Goal: Information Seeking & Learning: Learn about a topic

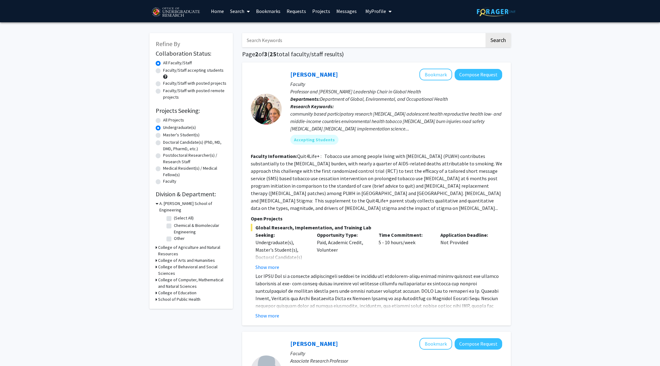
scroll to position [267, 0]
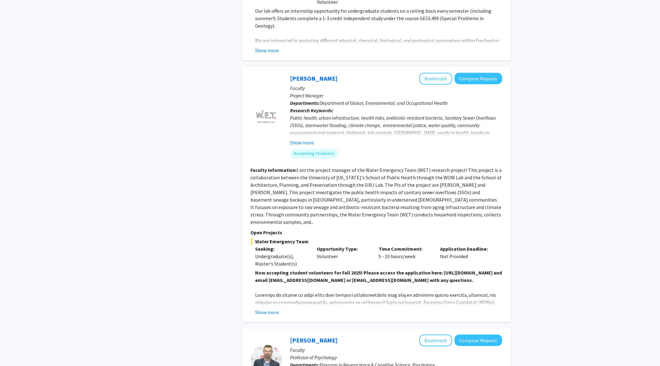
scroll to position [686, 0]
click at [308, 138] on button "Show more" at bounding box center [302, 141] width 24 height 7
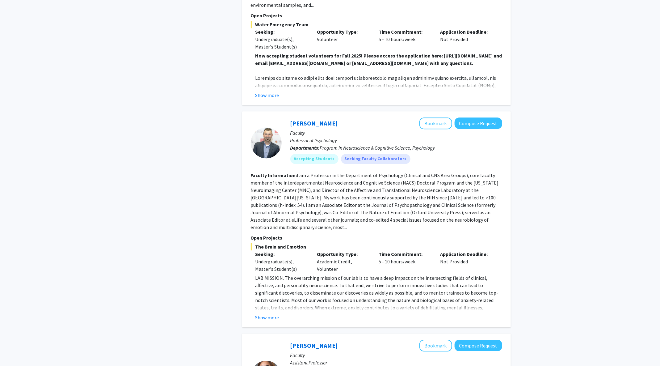
scroll to position [929, 0]
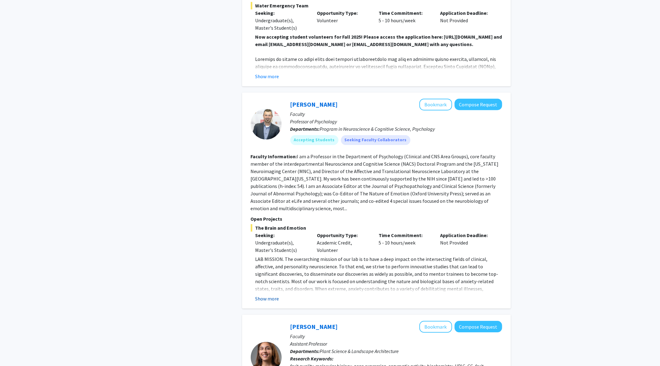
click at [269, 295] on button "Show more" at bounding box center [267, 298] width 24 height 7
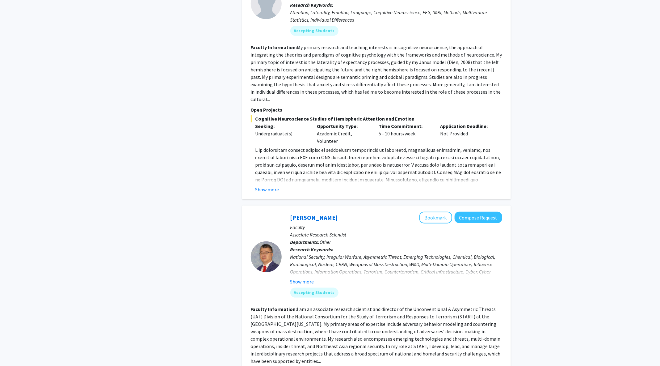
scroll to position [1551, 0]
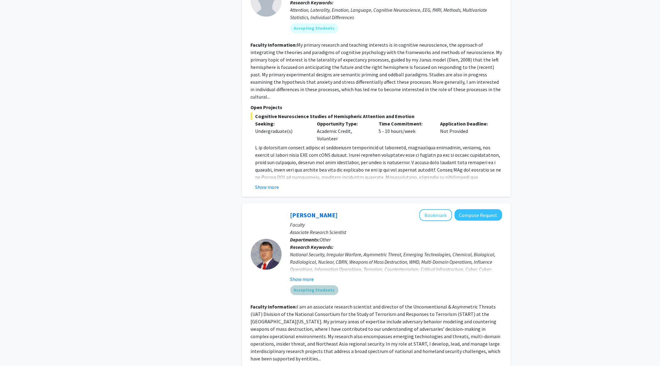
click at [316, 285] on mat-chip "Accepting Students" at bounding box center [314, 290] width 48 height 10
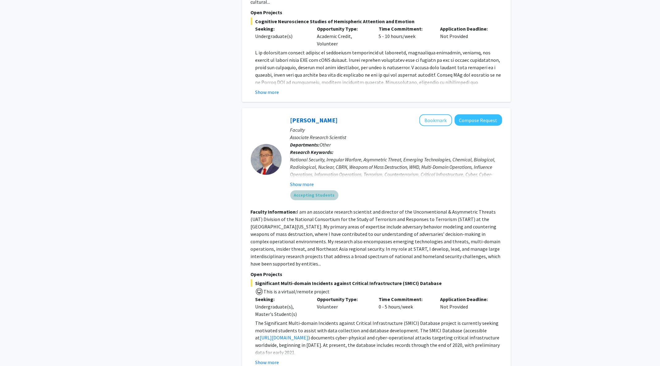
scroll to position [1654, 0]
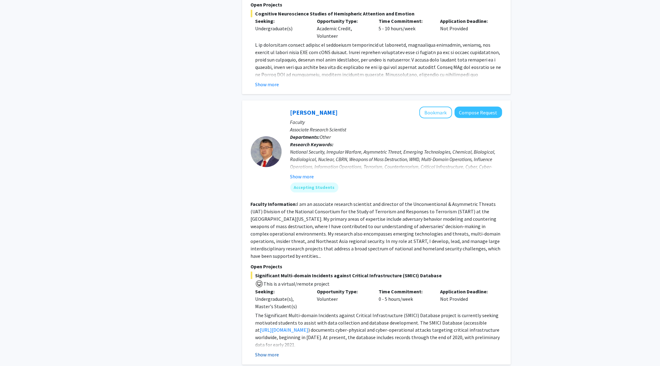
click at [272, 351] on button "Show more" at bounding box center [267, 354] width 24 height 7
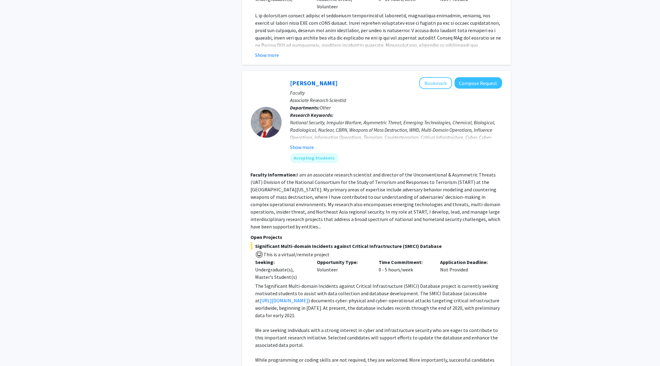
scroll to position [1682, 0]
click at [332, 283] on p "The Significant Multi-domain Incidents against Critical Infrastructure (SMICI) …" at bounding box center [378, 301] width 247 height 37
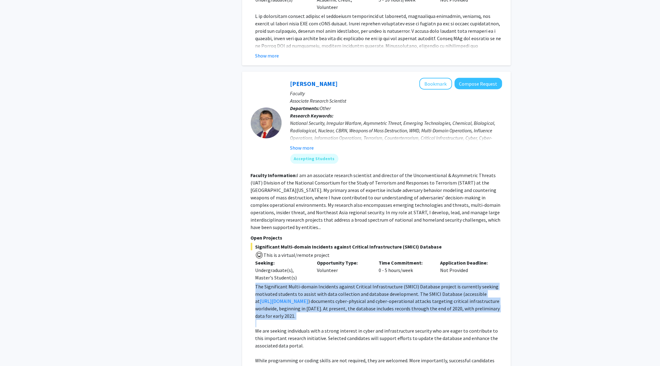
click at [332, 283] on p "The Significant Multi-domain Incidents against Critical Infrastructure (SMICI) …" at bounding box center [378, 301] width 247 height 37
click at [334, 283] on p "The Significant Multi-domain Incidents against Critical Infrastructure (SMICI) …" at bounding box center [378, 301] width 247 height 37
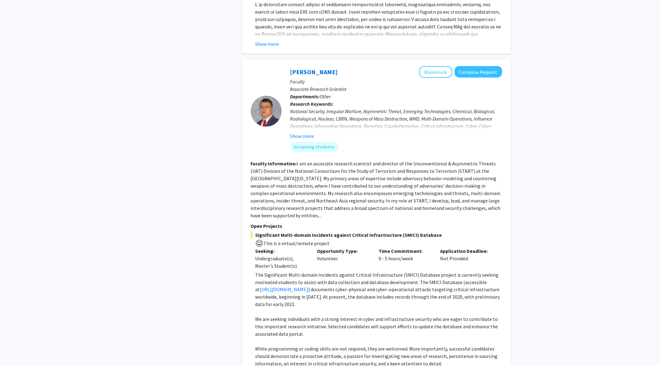
scroll to position [1695, 0]
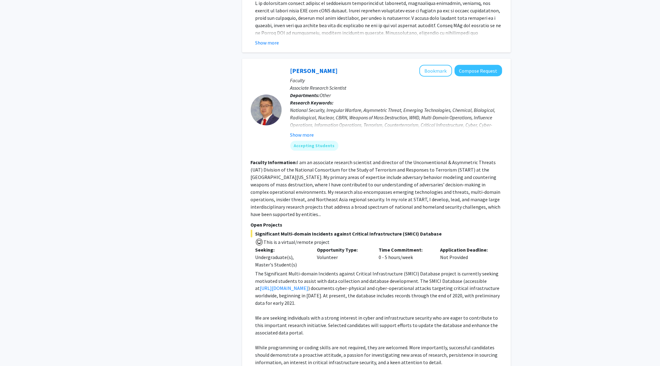
click at [382, 314] on p "We are seeking individuals with a strong interest in cyber and infrastructure s…" at bounding box center [378, 325] width 247 height 22
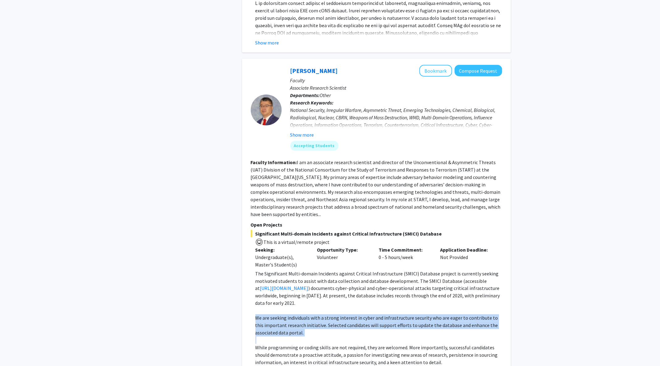
click at [382, 314] on p "We are seeking individuals with a strong interest in cyber and infrastructure s…" at bounding box center [378, 325] width 247 height 22
click at [383, 314] on p "We are seeking individuals with a strong interest in cyber and infrastructure s…" at bounding box center [378, 325] width 247 height 22
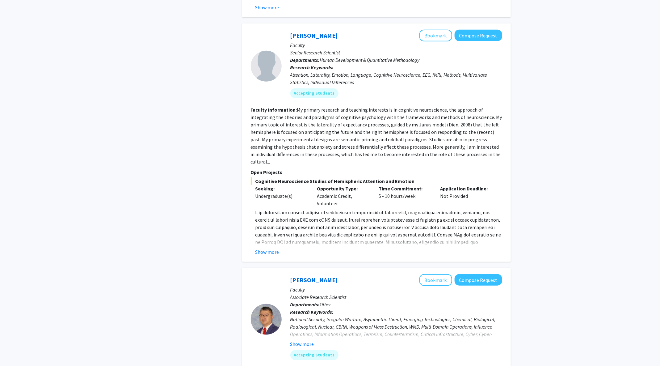
scroll to position [1481, 0]
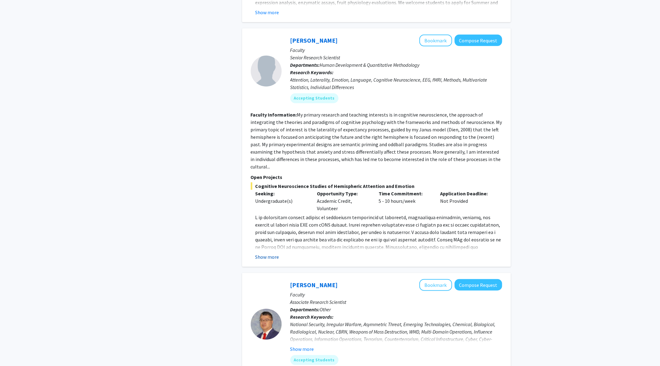
click at [269, 253] on button "Show more" at bounding box center [267, 256] width 24 height 7
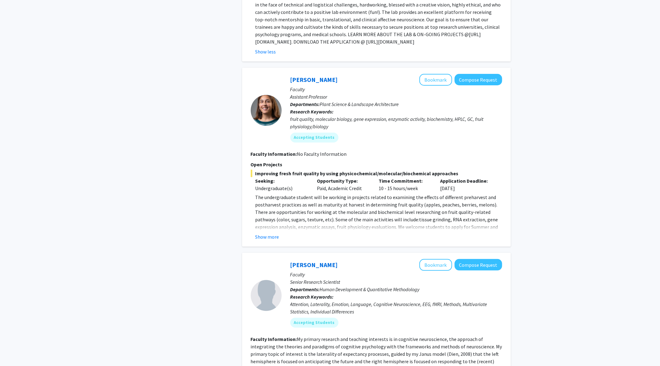
scroll to position [1254, 0]
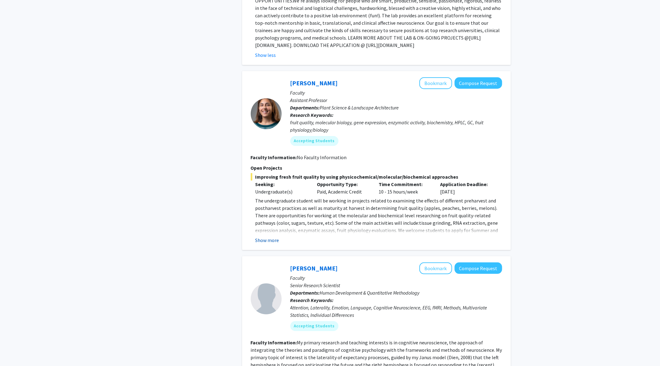
click at [271, 236] on button "Show more" at bounding box center [267, 239] width 24 height 7
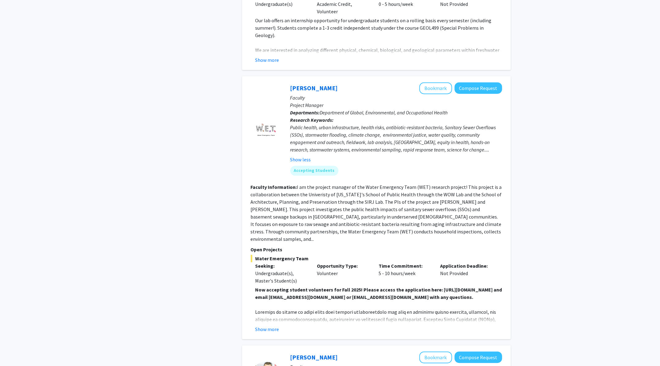
scroll to position [674, 0]
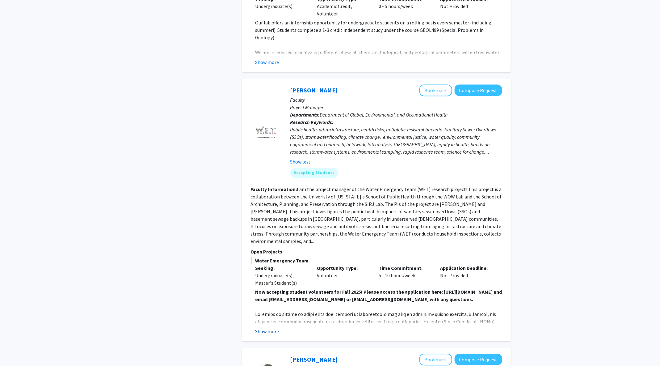
click at [267, 327] on button "Show more" at bounding box center [267, 330] width 24 height 7
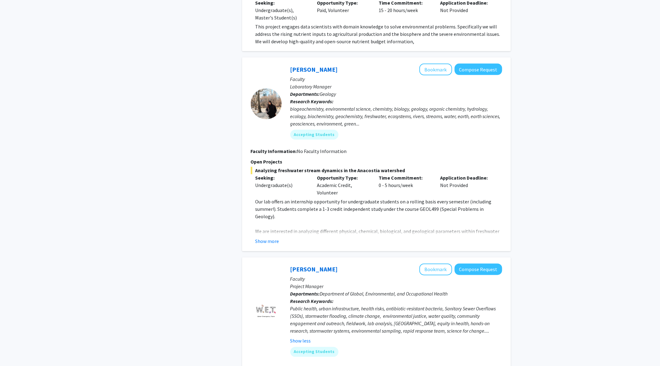
scroll to position [502, 0]
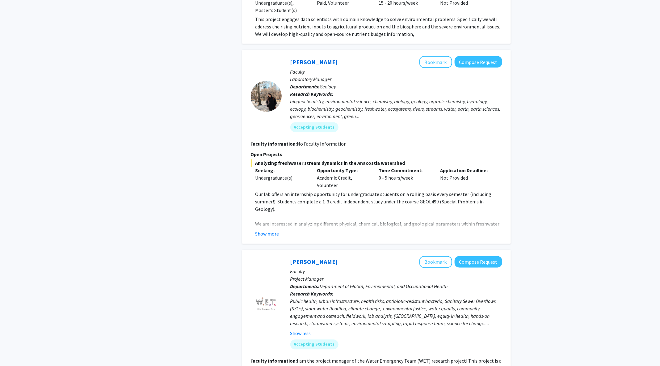
click at [267, 230] on div "Ashley Mon Bookmark Compose Request Faculty Laboratory Manager Departments: Geo…" at bounding box center [376, 147] width 269 height 194
click at [272, 230] on button "Show more" at bounding box center [267, 233] width 24 height 7
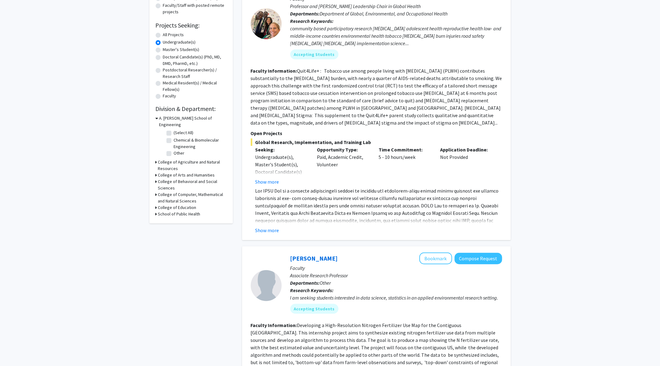
scroll to position [74, 0]
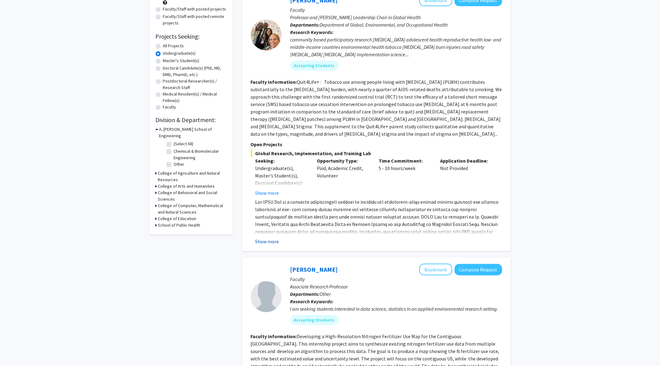
click at [268, 237] on button "Show more" at bounding box center [267, 240] width 24 height 7
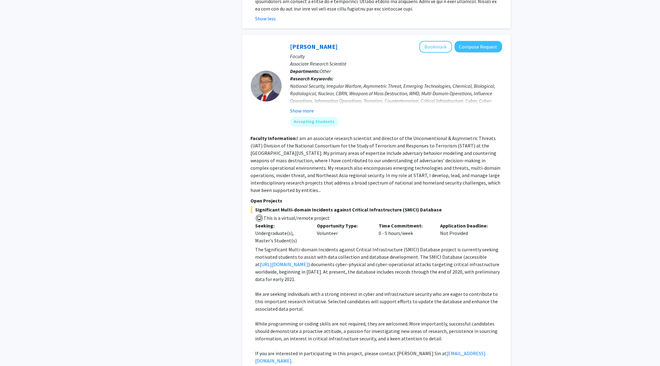
scroll to position [2075, 0]
click at [301, 107] on button "Show more" at bounding box center [302, 110] width 24 height 7
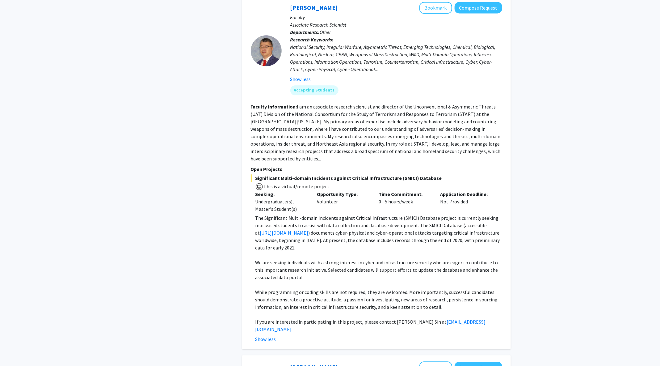
scroll to position [2122, 0]
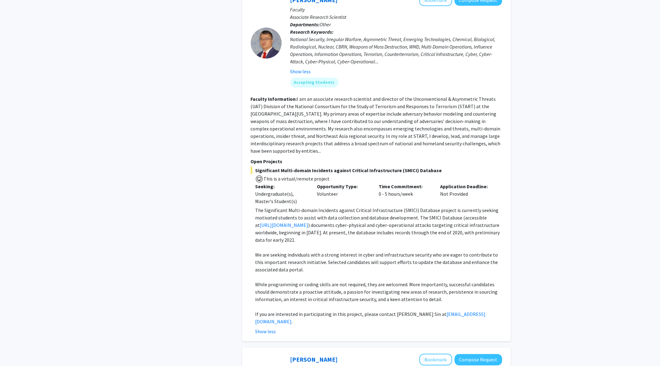
click at [261, 206] on p "The Significant Multi-domain Incidents against Critical Infrastructure (SMICI) …" at bounding box center [378, 224] width 247 height 37
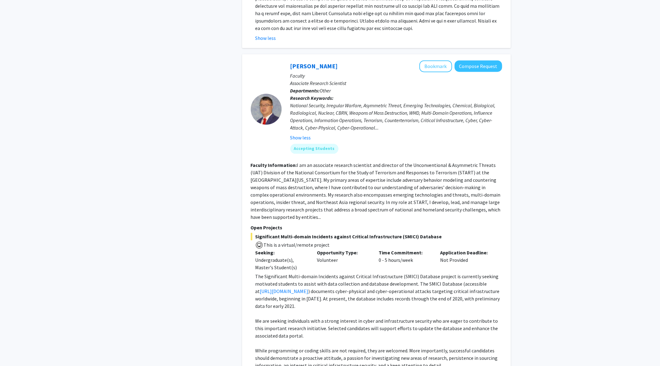
scroll to position [2062, 0]
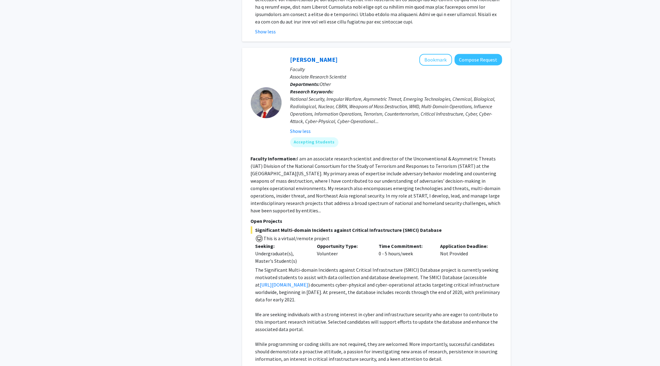
copy link "sinss@umd.edu"
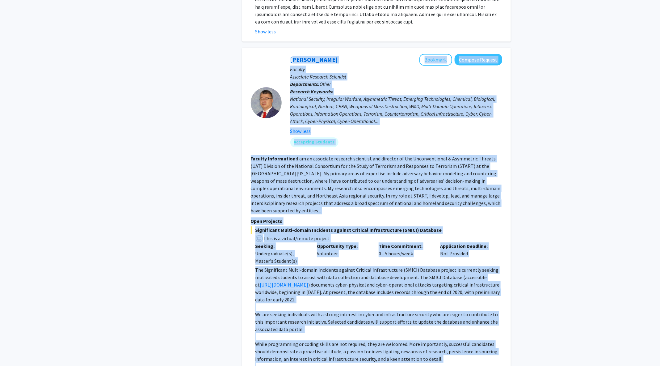
drag, startPoint x: 289, startPoint y: 20, endPoint x: 464, endPoint y: 340, distance: 364.3
click at [464, 340] on fg-search-faculty "Steve Sin Bookmark Compose Request Faculty Associate Research Scientist Departm…" at bounding box center [376, 224] width 251 height 341
copy fg-search-faculty "Steve Sin Bookmark Compose Request Faculty Associate Research Scientist Departm…"
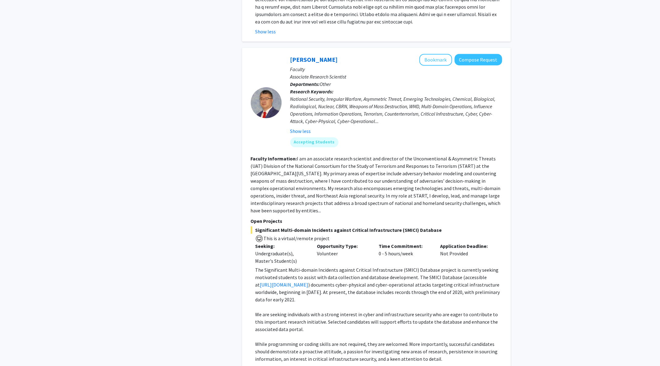
drag, startPoint x: 460, startPoint y: 335, endPoint x: 427, endPoint y: 335, distance: 33.4
copy link "sinss@umd.edu"
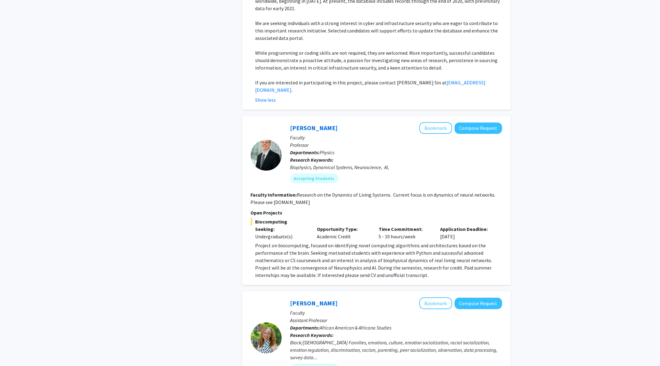
scroll to position [2354, 0]
drag, startPoint x: 311, startPoint y: 155, endPoint x: 273, endPoint y: 157, distance: 38.6
click at [273, 190] on section "Faculty Information: Research on the Dynamics of Living Systems. Current focus …" at bounding box center [376, 197] width 251 height 15
copy fg-read-more "[DOMAIN_NAME]"
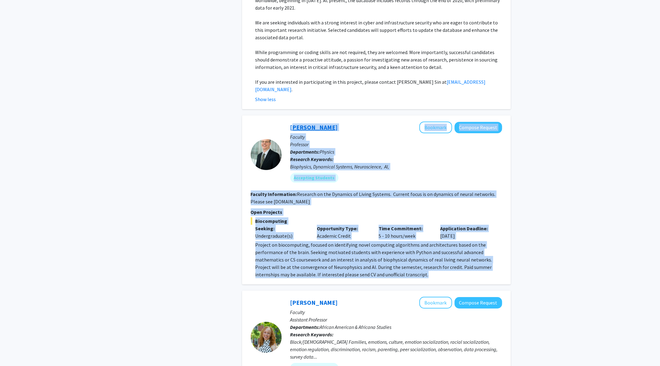
drag, startPoint x: 414, startPoint y: 231, endPoint x: 290, endPoint y: 83, distance: 192.6
click at [290, 121] on fg-search-faculty "Wolfgang Losert Bookmark Compose Request Faculty Professor Departments: Physics…" at bounding box center [376, 199] width 251 height 157
copy fg-search-faculty "Wolfgang Losert Bookmark Compose Request Faculty Professor Departments: Physics…"
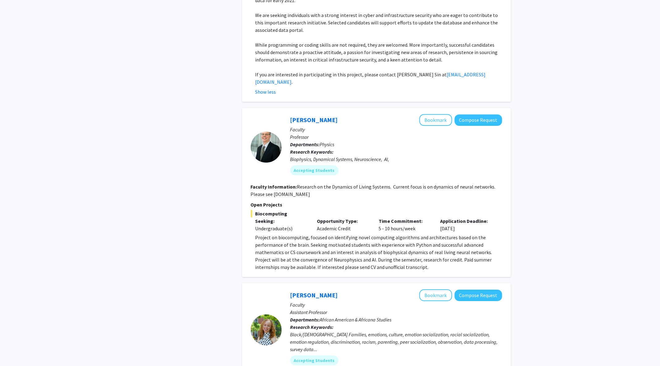
scroll to position [2363, 0]
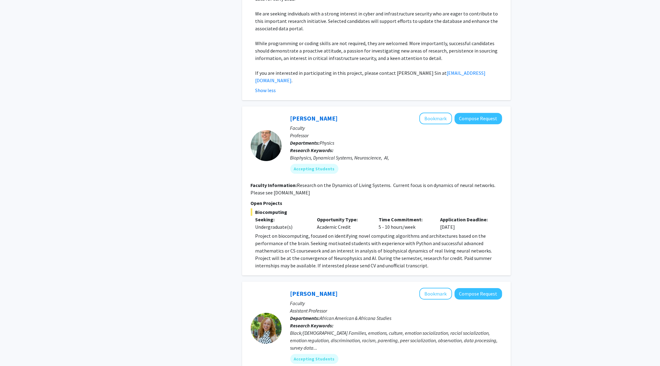
drag, startPoint x: 310, startPoint y: 147, endPoint x: 273, endPoint y: 145, distance: 37.4
click at [273, 182] on fg-read-more "Research on the Dynamics of Living Systems. Current focus is on dynamics of neu…" at bounding box center [373, 189] width 245 height 14
copy fg-read-more "[DOMAIN_NAME]"
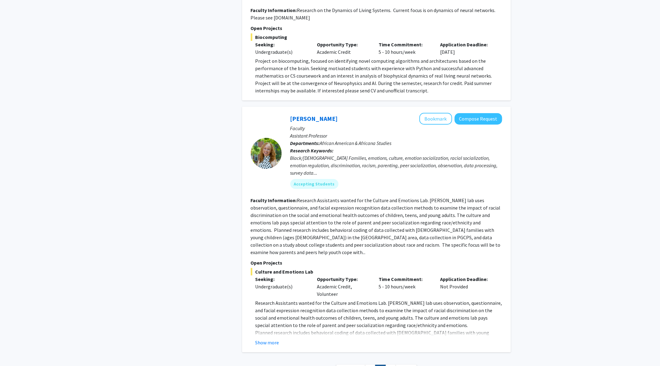
scroll to position [2539, 0]
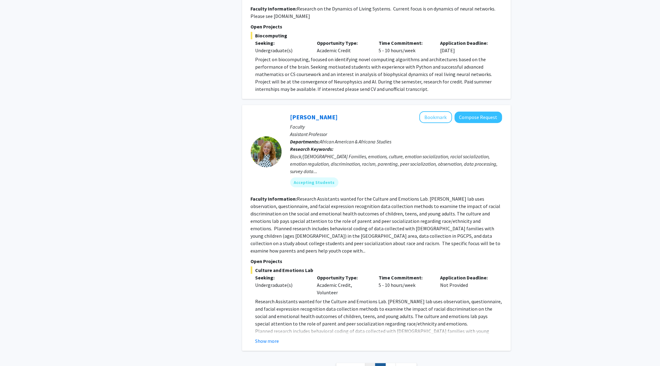
click at [371, 363] on link "1" at bounding box center [370, 368] width 10 height 11
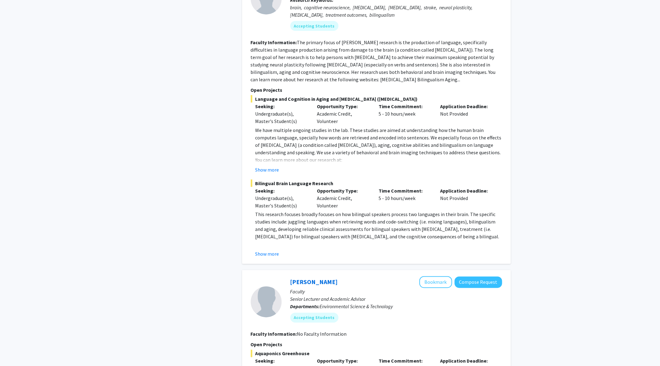
scroll to position [454, 0]
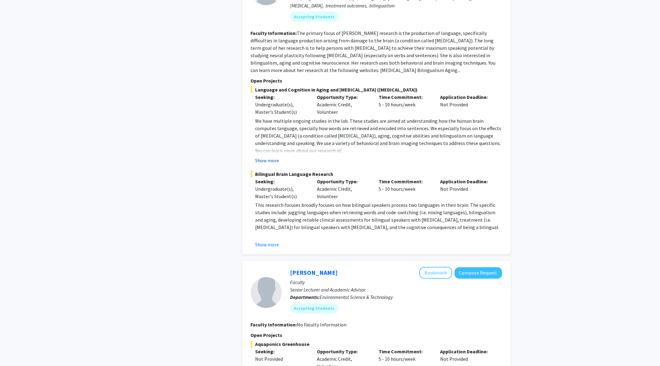
click at [267, 161] on button "Show more" at bounding box center [267, 160] width 24 height 7
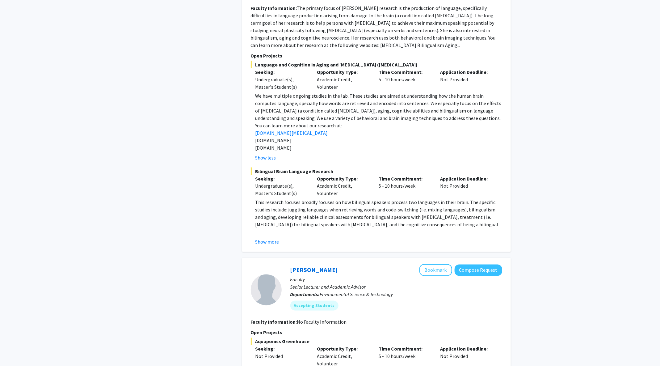
scroll to position [483, 0]
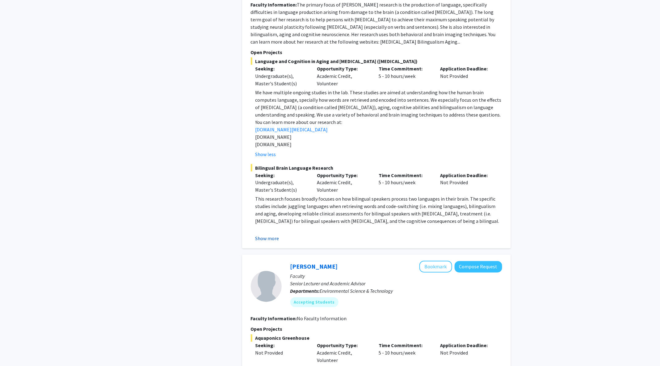
click at [267, 236] on button "Show more" at bounding box center [267, 238] width 24 height 7
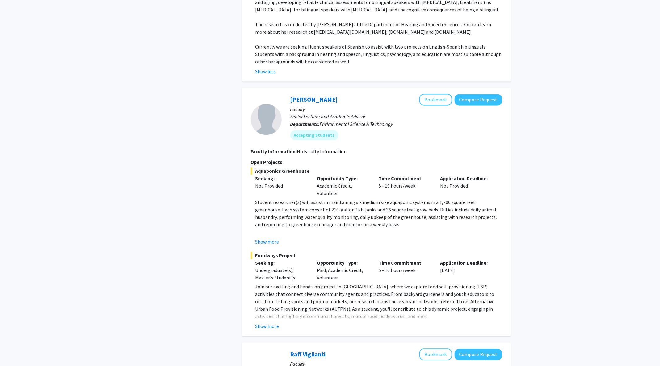
scroll to position [697, 0]
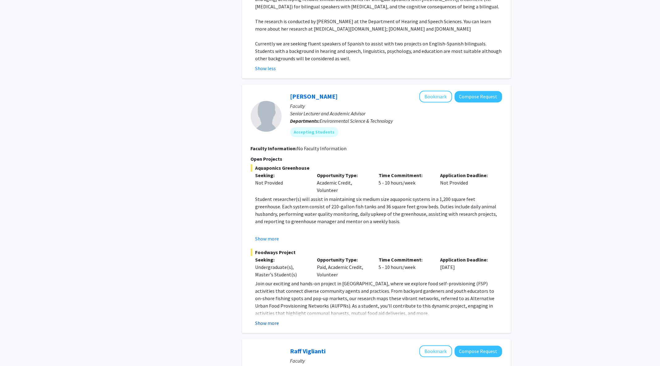
click at [266, 323] on button "Show more" at bounding box center [267, 322] width 24 height 7
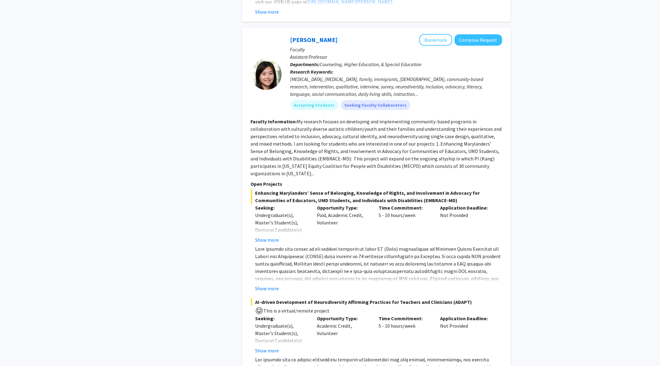
scroll to position [2894, 0]
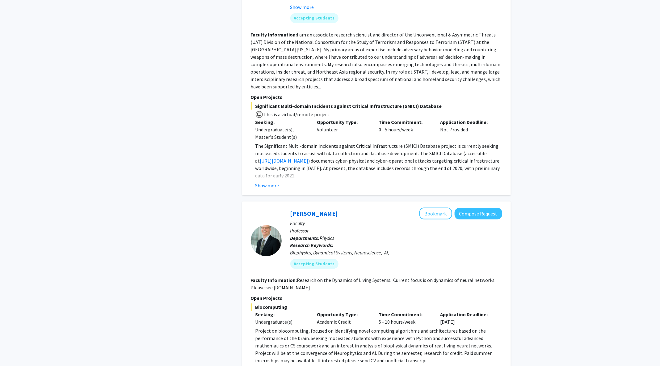
scroll to position [2028, 0]
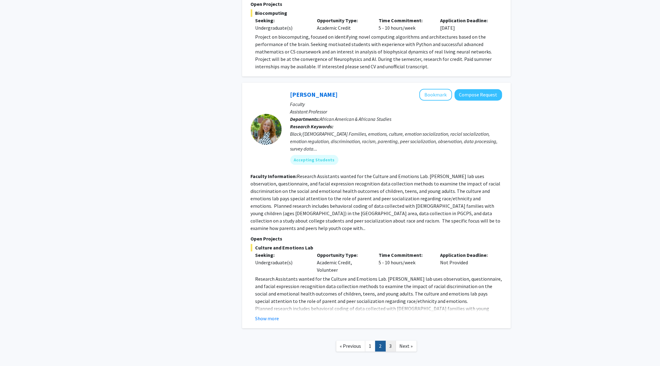
click at [391, 340] on link "3" at bounding box center [390, 345] width 10 height 11
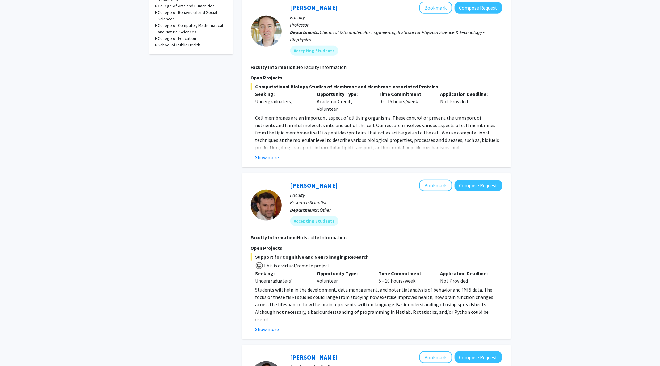
scroll to position [256, 0]
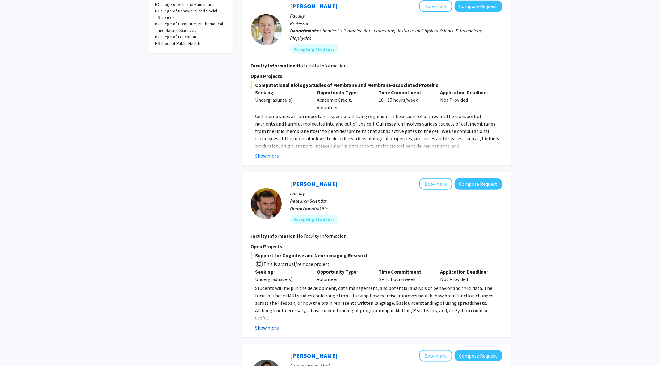
click at [269, 327] on button "Show more" at bounding box center [267, 327] width 24 height 7
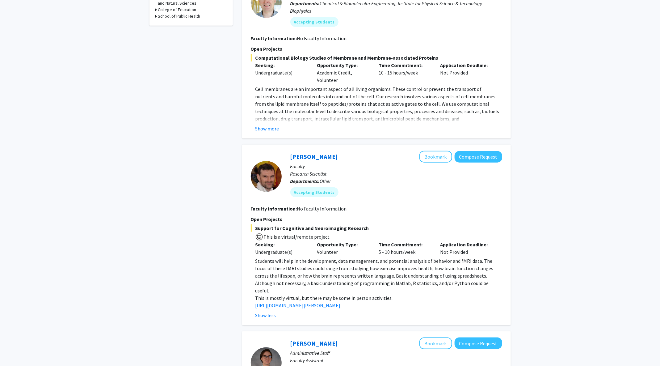
scroll to position [285, 0]
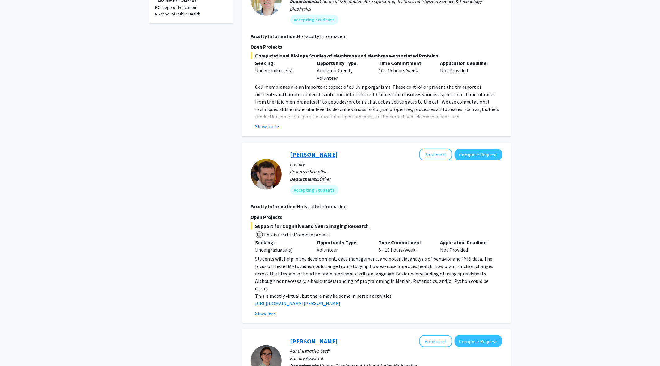
click at [301, 154] on link "Jeremy Purcell" at bounding box center [314, 154] width 48 height 8
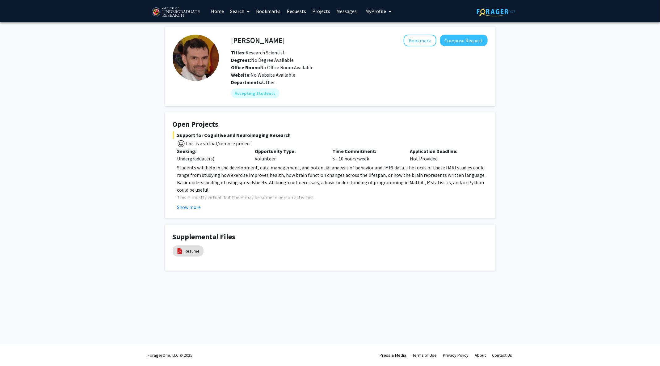
click at [190, 212] on fg-card "Open Projects Support for Cognitive and Neuroimaging Research This is a virtual…" at bounding box center [330, 165] width 330 height 106
click at [192, 251] on link "Resume" at bounding box center [192, 251] width 15 height 6
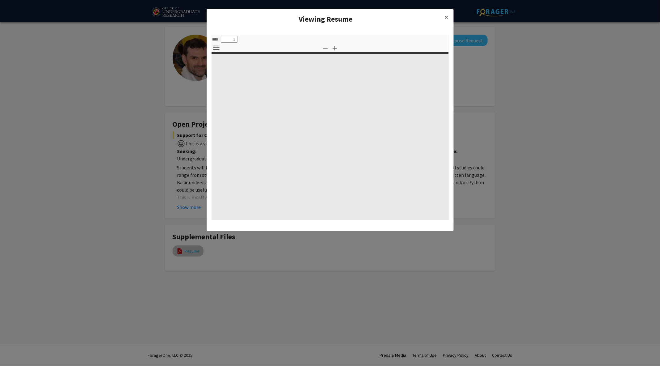
select select "custom"
type input "0"
select select "custom"
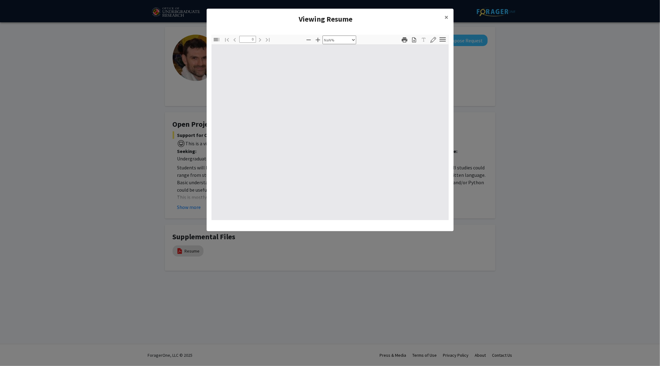
type input "1"
select select "auto"
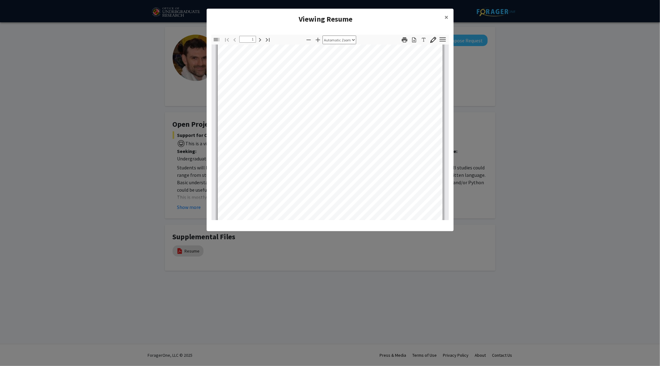
scroll to position [31, 0]
click at [447, 18] on span "×" at bounding box center [447, 17] width 4 height 10
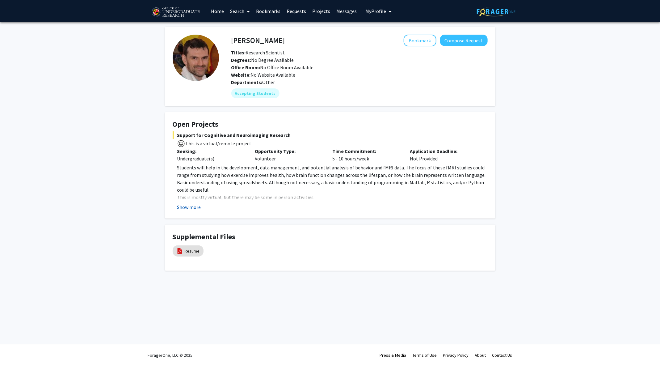
click at [196, 207] on button "Show more" at bounding box center [189, 206] width 24 height 7
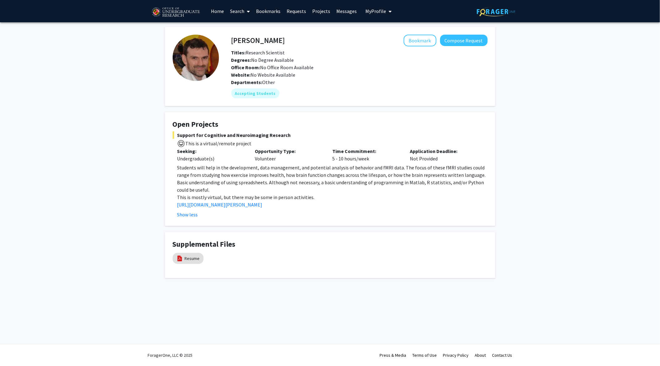
click at [198, 178] on span "Students will help in the development, data management, and potential analysis …" at bounding box center [331, 178] width 309 height 28
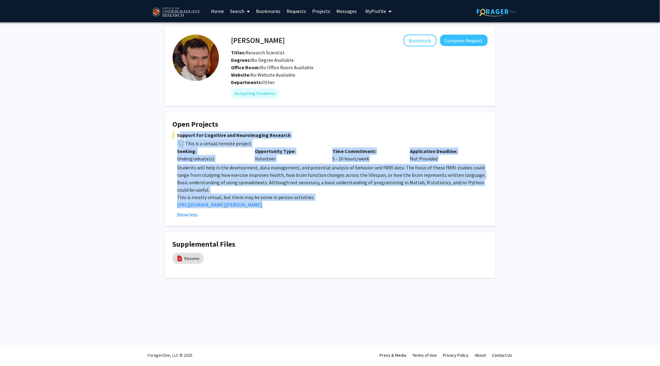
drag, startPoint x: 177, startPoint y: 135, endPoint x: 276, endPoint y: 209, distance: 123.8
click at [276, 209] on div "Support for Cognitive and Neuroimaging Research This is a virtual/remote projec…" at bounding box center [330, 174] width 315 height 87
copy div "Support for Cognitive and Neuroimaging Research This is a virtual/remote projec…"
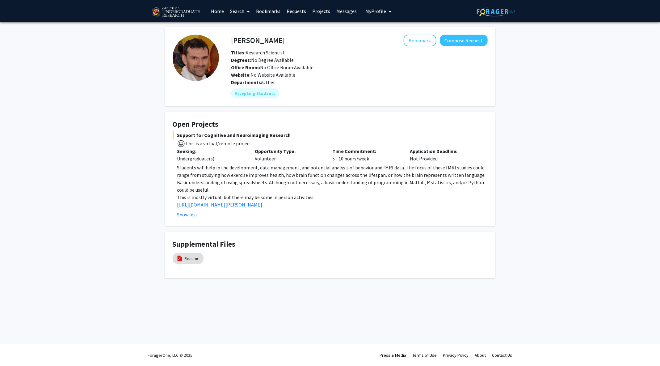
click at [143, 206] on div "Jeremy Purcell Bookmark Compose Request Titles: Research Scientist Degrees: No …" at bounding box center [330, 160] width 660 height 276
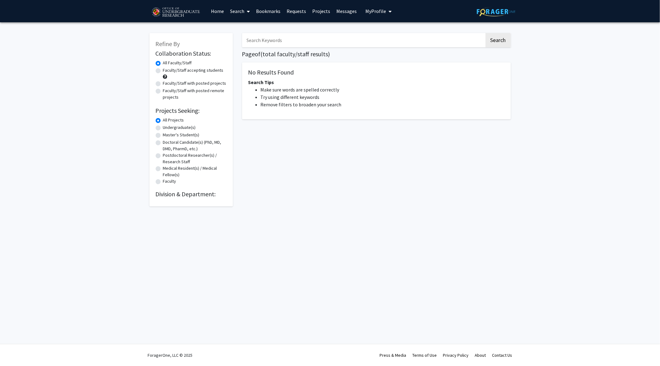
click at [163, 129] on label "Undergraduate(s)" at bounding box center [179, 127] width 33 height 6
click at [163, 128] on input "Undergraduate(s)" at bounding box center [165, 126] width 4 height 4
radio input "true"
click at [504, 40] on button "Search" at bounding box center [497, 40] width 25 height 14
click at [167, 12] on img at bounding box center [175, 12] width 52 height 15
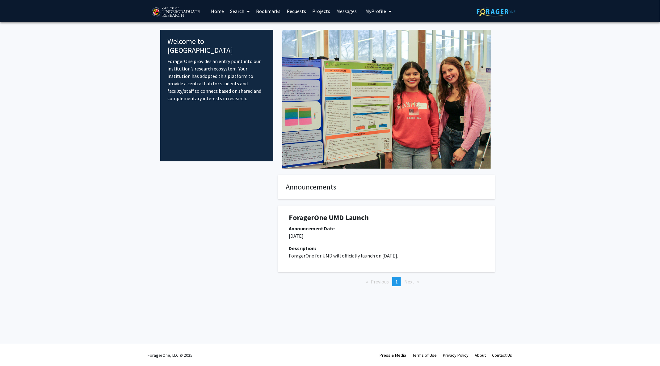
click at [241, 10] on link "Search" at bounding box center [240, 11] width 26 height 22
click at [248, 28] on span "Faculty/Staff" at bounding box center [249, 28] width 45 height 12
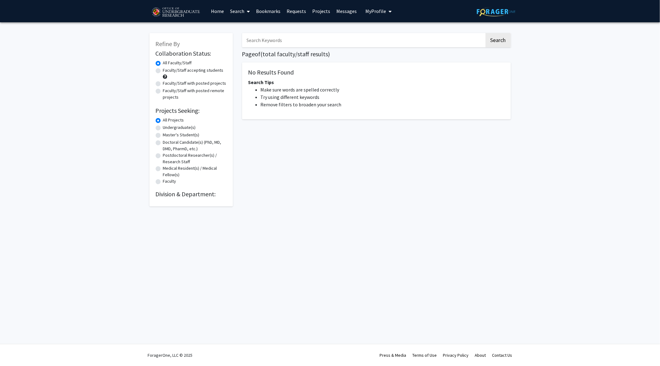
click at [163, 127] on label "Undergraduate(s)" at bounding box center [179, 127] width 33 height 6
click at [163, 127] on input "Undergraduate(s)" at bounding box center [165, 126] width 4 height 4
radio input "true"
click at [182, 196] on h2 "Division & Department:" at bounding box center [191, 193] width 71 height 7
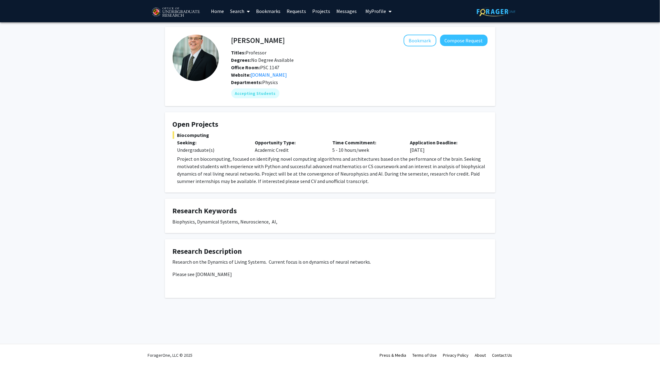
drag, startPoint x: 284, startPoint y: 67, endPoint x: 260, endPoint y: 69, distance: 24.9
click at [260, 69] on div "Office Room: PSC 1147" at bounding box center [346, 67] width 239 height 7
copy span "PSC 1147"
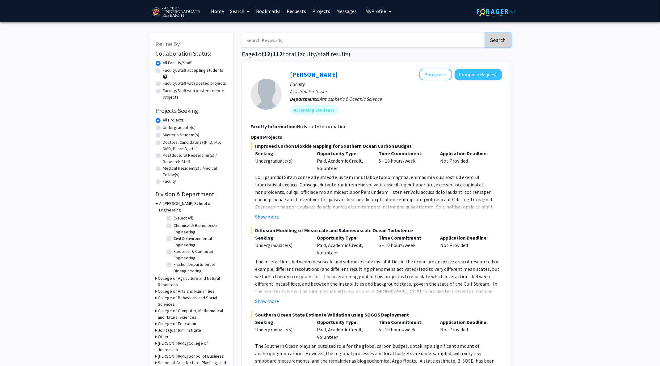
click at [498, 40] on button "Search" at bounding box center [497, 40] width 25 height 14
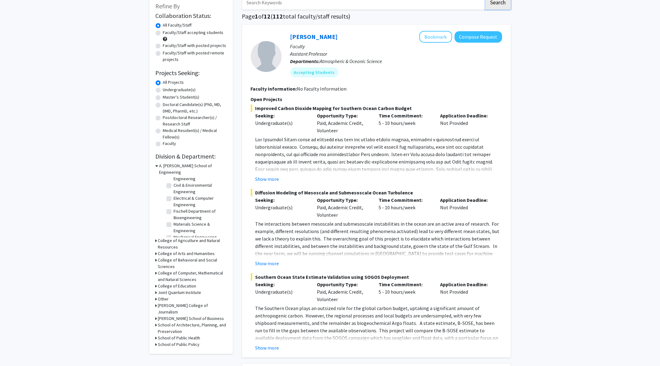
scroll to position [28, 0]
click at [157, 270] on div "College of Computer, Mathematical and Natural Sciences" at bounding box center [191, 276] width 71 height 13
click at [155, 266] on div "Refine By Collaboration Status: Collaboration Status All Faculty/Staff Collabor…" at bounding box center [190, 174] width 83 height 358
click at [157, 270] on icon at bounding box center [157, 273] width 2 height 6
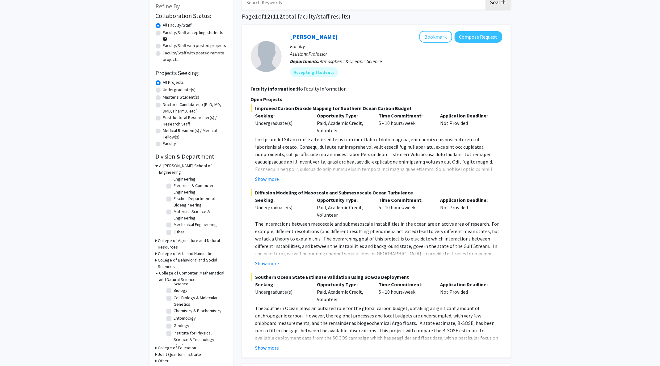
scroll to position [0, 0]
click at [174, 284] on label "(Select All)" at bounding box center [184, 287] width 20 height 6
click at [174, 284] on input "(Select All)" at bounding box center [176, 286] width 4 height 4
checkbox input "true"
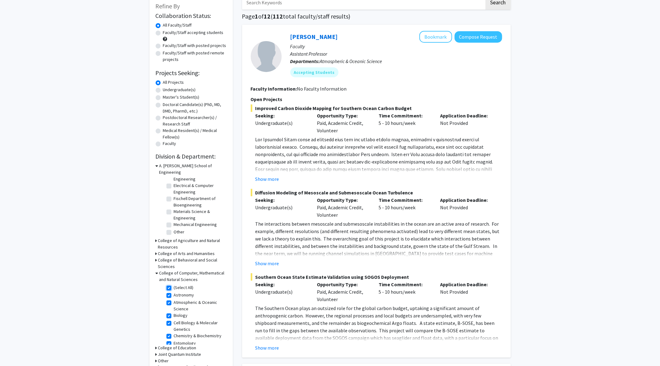
checkbox input "true"
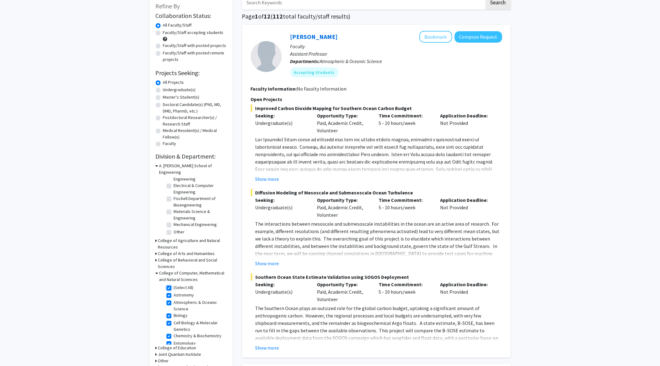
checkbox input "true"
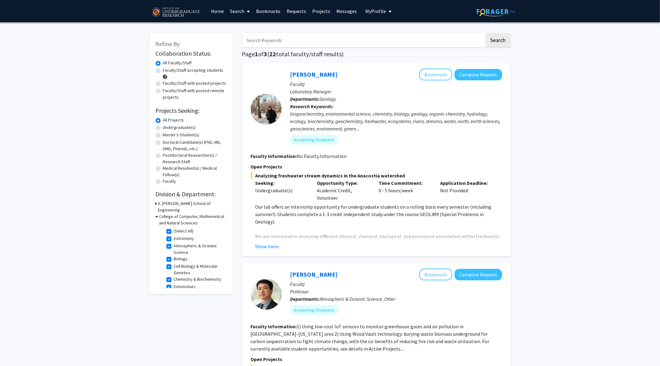
click at [157, 203] on icon at bounding box center [157, 203] width 2 height 6
click at [174, 215] on label "(Select All)" at bounding box center [184, 218] width 20 height 6
click at [174, 215] on input "(Select All)" at bounding box center [176, 217] width 4 height 4
checkbox input "true"
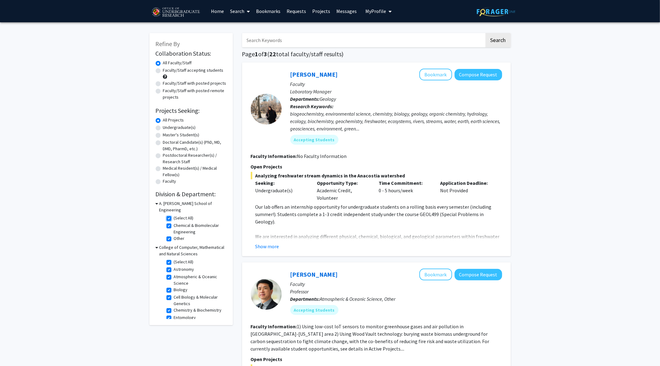
checkbox input "true"
click at [156, 204] on icon at bounding box center [157, 203] width 3 height 6
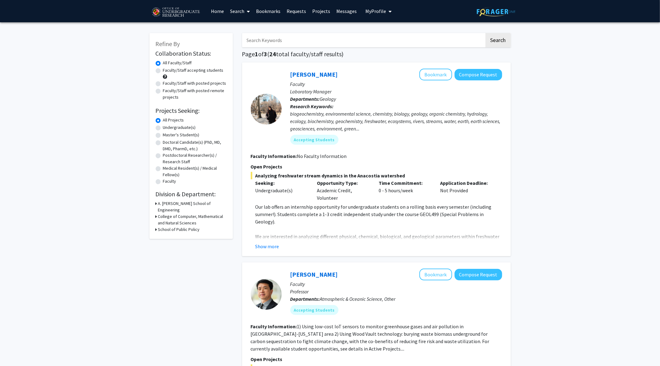
click at [156, 213] on icon at bounding box center [157, 216] width 2 height 6
click at [156, 213] on icon at bounding box center [157, 216] width 3 height 6
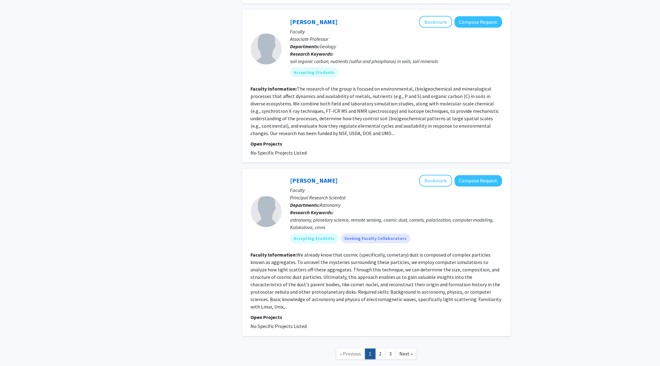
scroll to position [1844, 0]
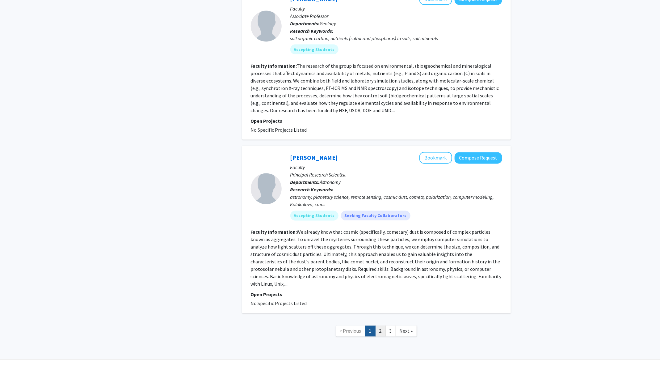
click at [382, 325] on link "2" at bounding box center [380, 330] width 10 height 11
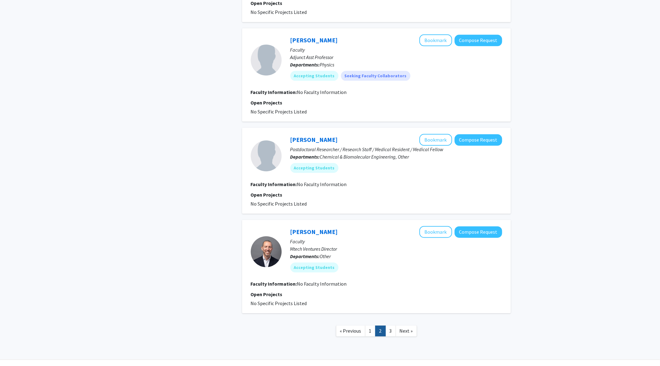
scroll to position [812, 0]
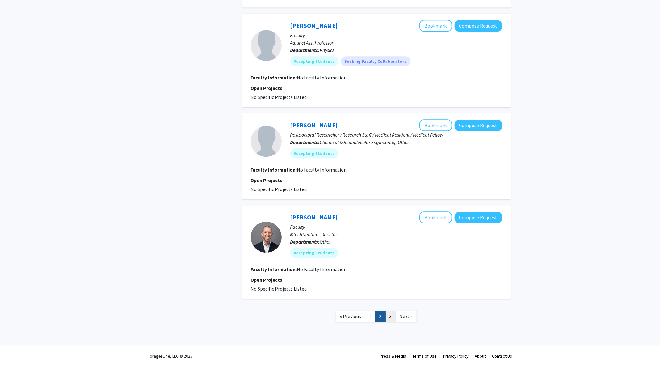
click at [387, 315] on link "3" at bounding box center [390, 316] width 10 height 11
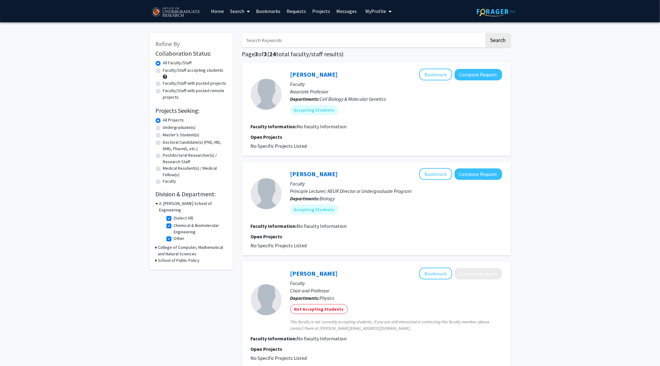
click at [174, 215] on label "(Select All)" at bounding box center [184, 218] width 20 height 6
click at [174, 215] on input "(Select All)" at bounding box center [176, 217] width 4 height 4
checkbox input "false"
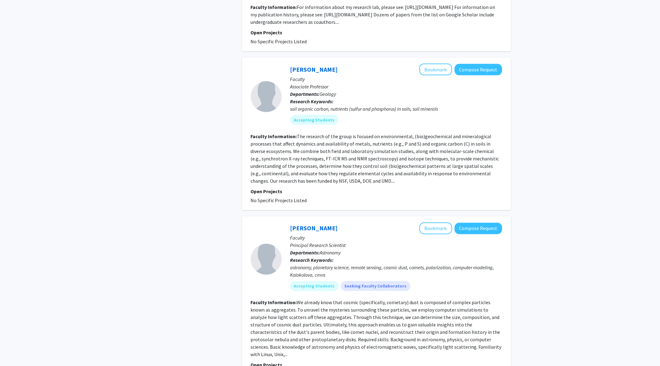
scroll to position [1844, 0]
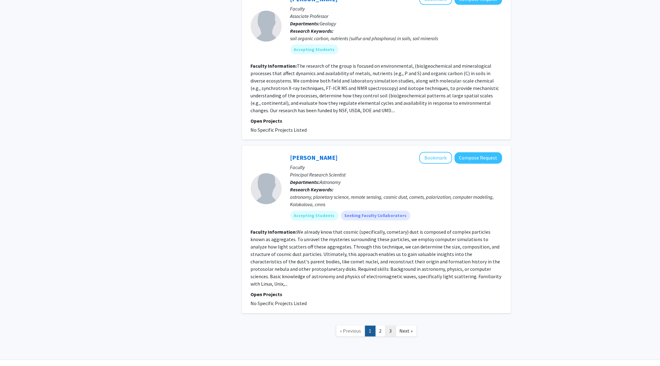
click at [386, 325] on link "3" at bounding box center [390, 330] width 10 height 11
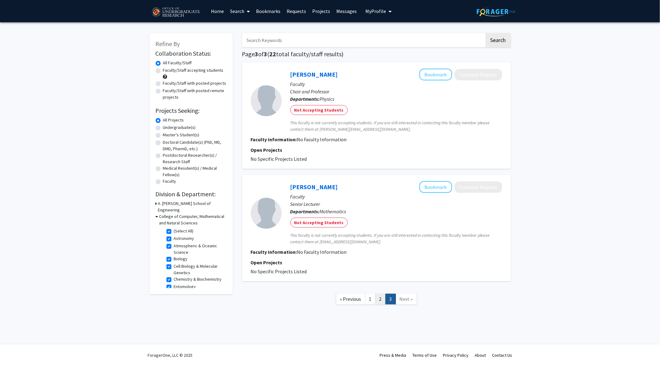
click at [378, 299] on link "2" at bounding box center [380, 298] width 10 height 11
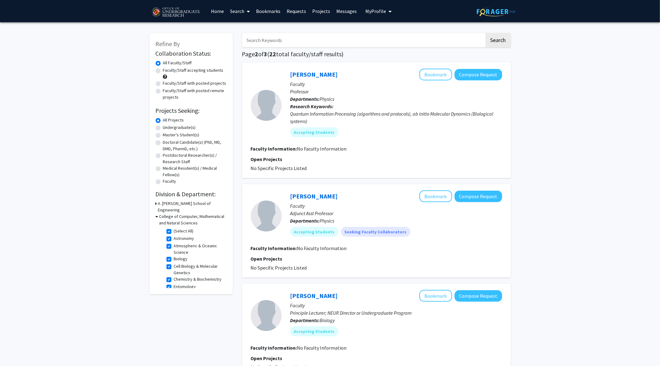
click at [163, 70] on label "Faculty/Staff accepting students" at bounding box center [193, 70] width 61 height 6
click at [163, 70] on input "Faculty/Staff accepting students" at bounding box center [165, 69] width 4 height 4
radio input "true"
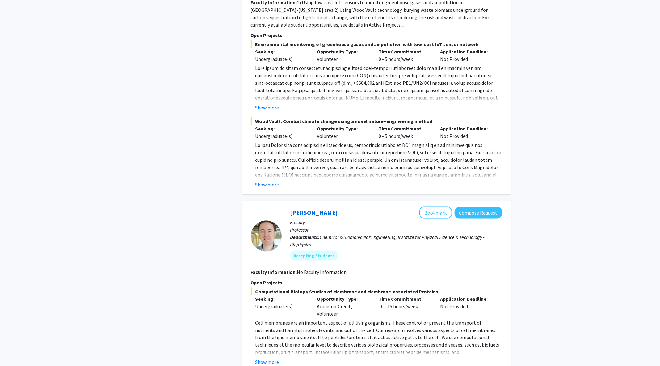
scroll to position [275, 0]
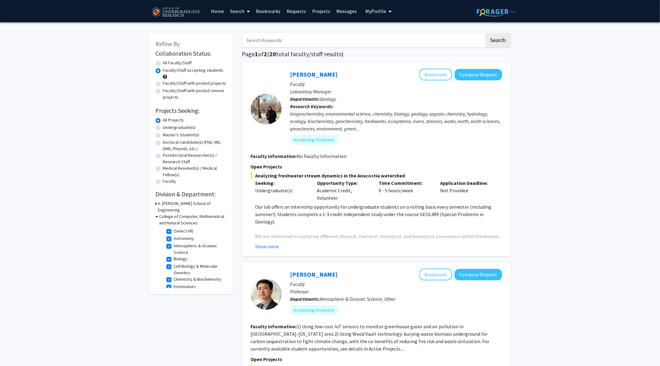
click at [218, 10] on link "Home" at bounding box center [217, 11] width 19 height 22
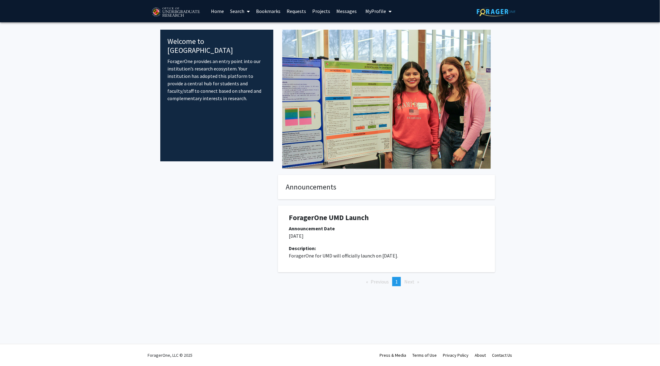
click at [242, 14] on link "Search" at bounding box center [240, 11] width 26 height 22
click at [246, 26] on span "Faculty/Staff" at bounding box center [249, 28] width 45 height 12
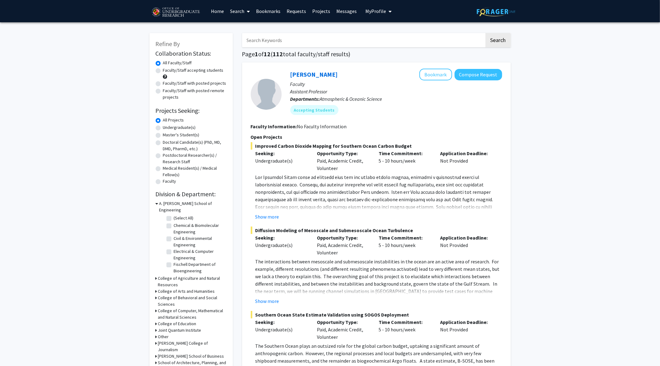
click at [163, 127] on label "Undergraduate(s)" at bounding box center [179, 127] width 33 height 6
click at [163, 127] on input "Undergraduate(s)" at bounding box center [165, 126] width 4 height 4
radio input "true"
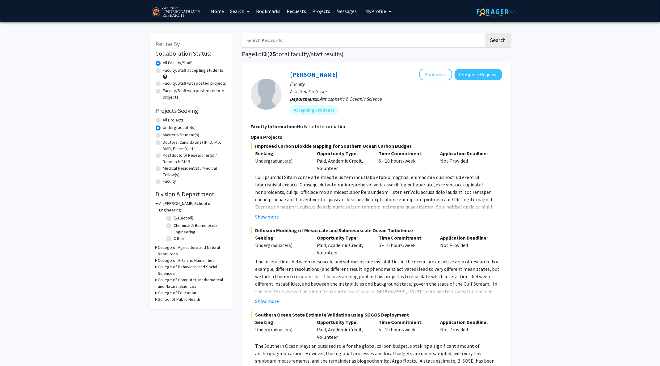
click at [163, 70] on label "Faculty/Staff accepting students" at bounding box center [193, 70] width 61 height 6
click at [163, 70] on input "Faculty/Staff accepting students" at bounding box center [165, 69] width 4 height 4
radio input "true"
click at [163, 63] on label "All Faculty/Staff" at bounding box center [177, 63] width 29 height 6
click at [163, 63] on input "All Faculty/Staff" at bounding box center [165, 62] width 4 height 4
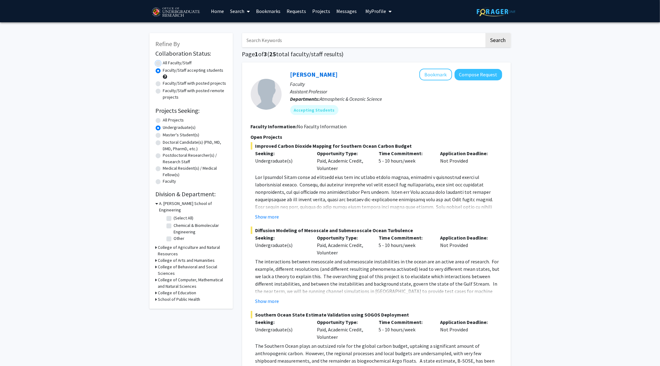
radio input "true"
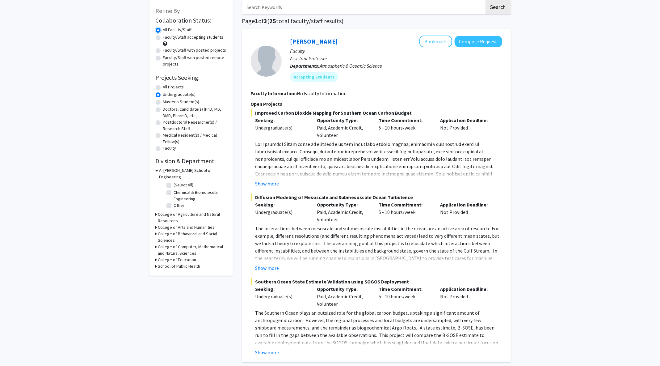
scroll to position [38, 0]
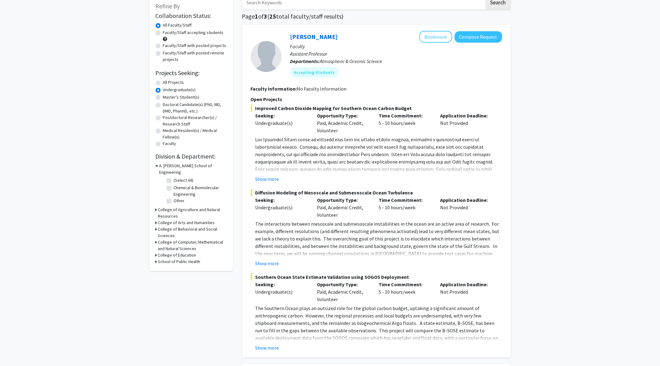
click at [157, 166] on icon at bounding box center [157, 165] width 3 height 6
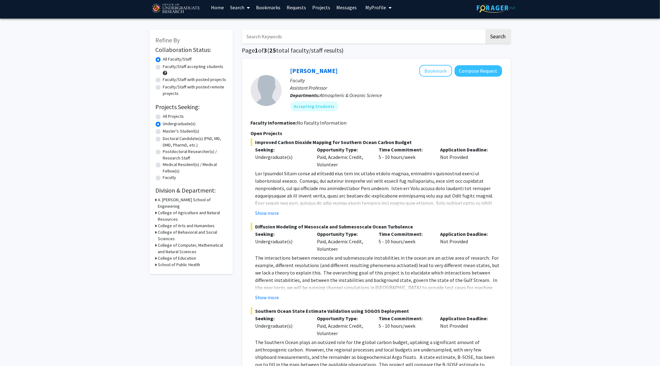
scroll to position [0, 0]
